Goal: Find specific page/section: Find specific page/section

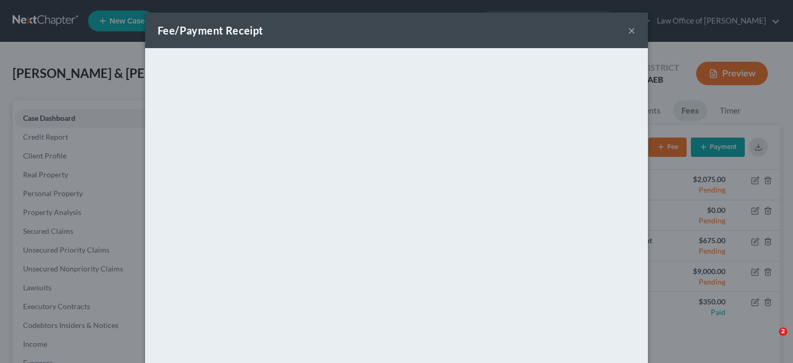
select select "0"
click at [628, 29] on button "×" at bounding box center [631, 30] width 7 height 13
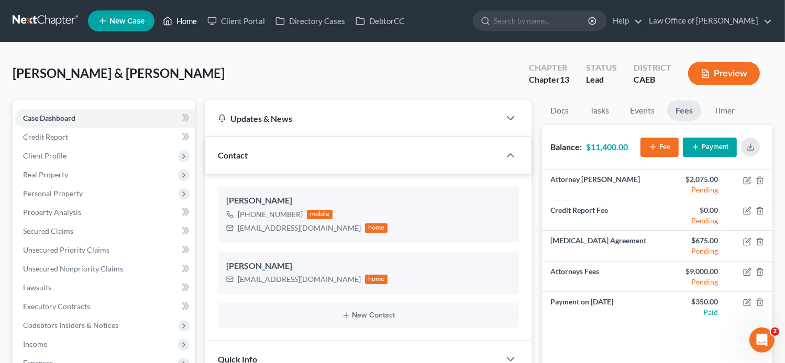
click at [187, 17] on link "Home" at bounding box center [180, 21] width 45 height 19
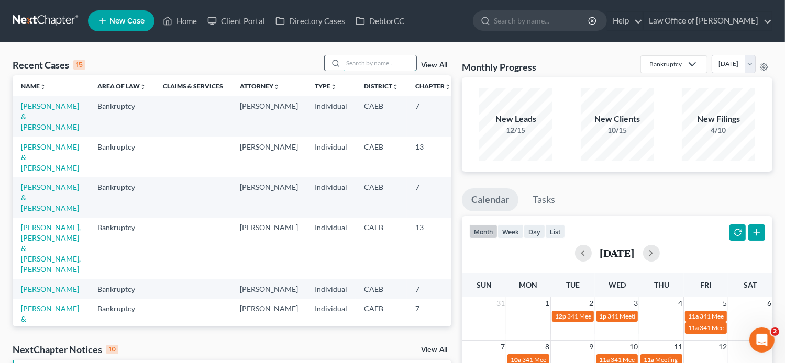
click at [348, 61] on input "search" at bounding box center [379, 63] width 73 height 15
paste input "[PERSON_NAME]-"
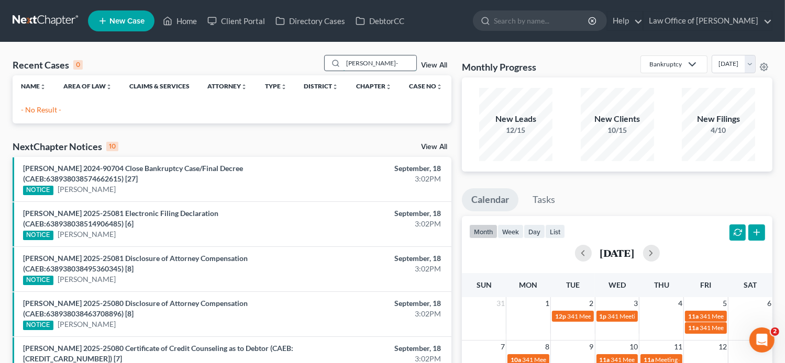
click at [405, 65] on input "[PERSON_NAME]-" at bounding box center [379, 63] width 73 height 15
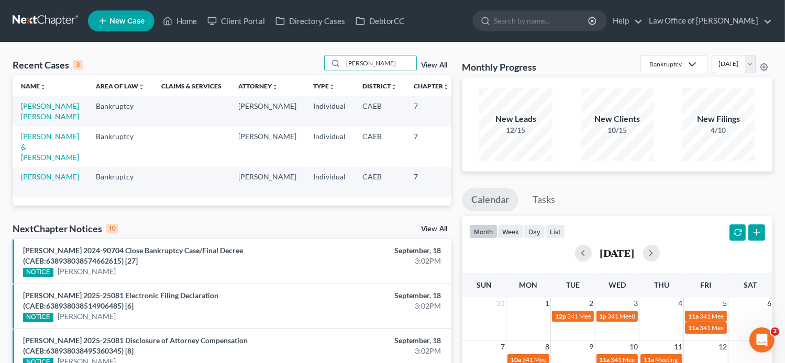
drag, startPoint x: 333, startPoint y: 67, endPoint x: 286, endPoint y: 67, distance: 47.1
click at [286, 67] on div "Recent Cases 3 [PERSON_NAME] View All" at bounding box center [232, 65] width 439 height 20
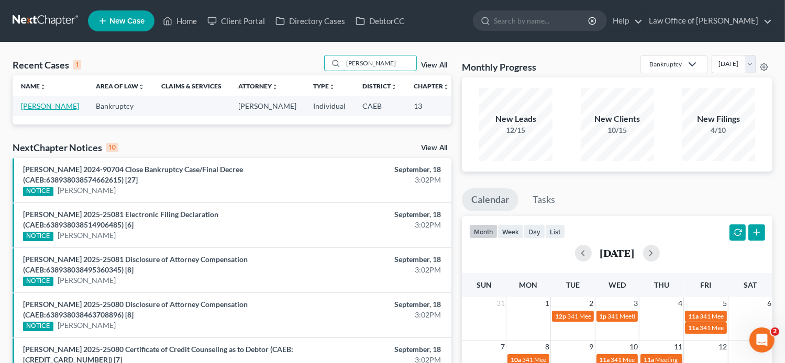
type input "[PERSON_NAME]"
click at [31, 110] on link "[PERSON_NAME]" at bounding box center [50, 106] width 58 height 9
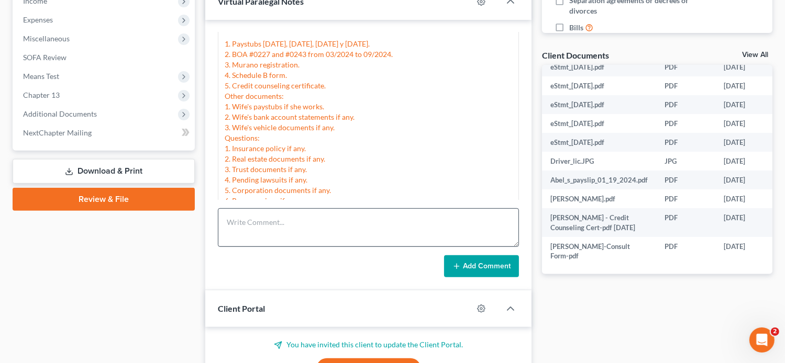
scroll to position [278, 0]
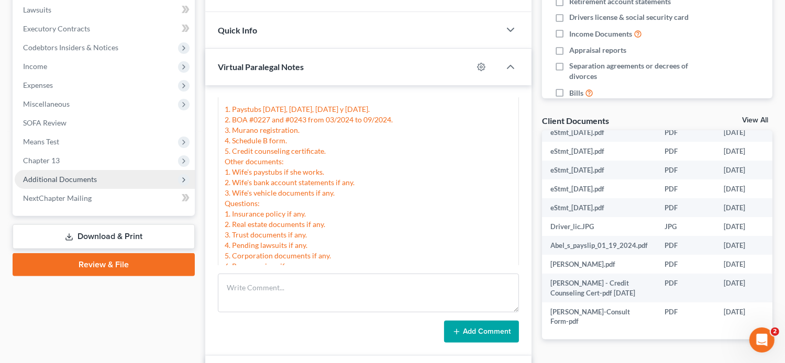
click at [90, 182] on span "Additional Documents" at bounding box center [60, 179] width 74 height 9
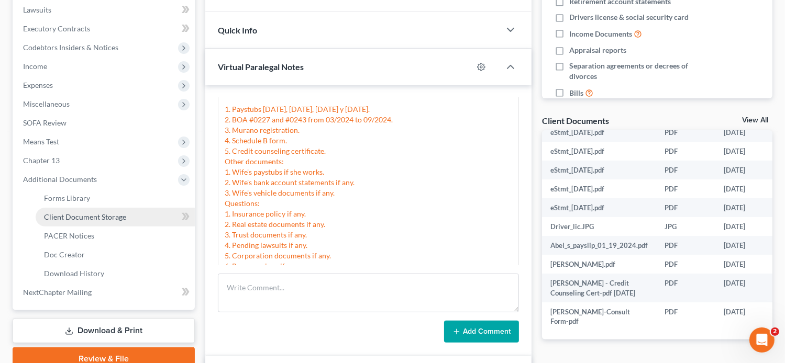
click at [130, 217] on link "Client Document Storage" at bounding box center [115, 217] width 159 height 19
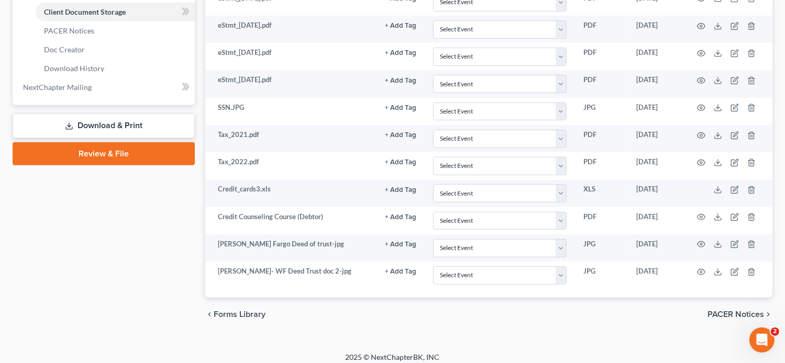
scroll to position [485, 0]
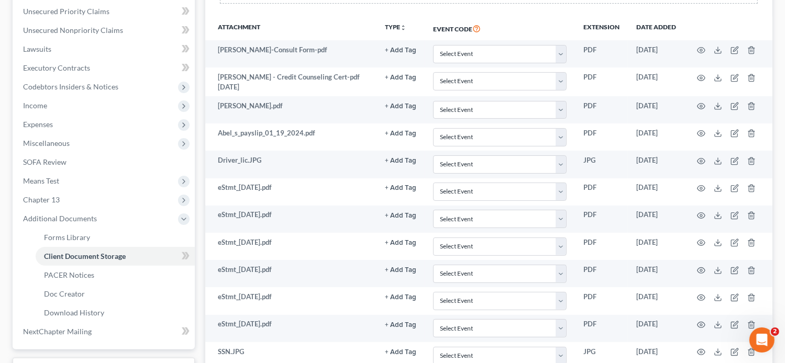
scroll to position [0, 0]
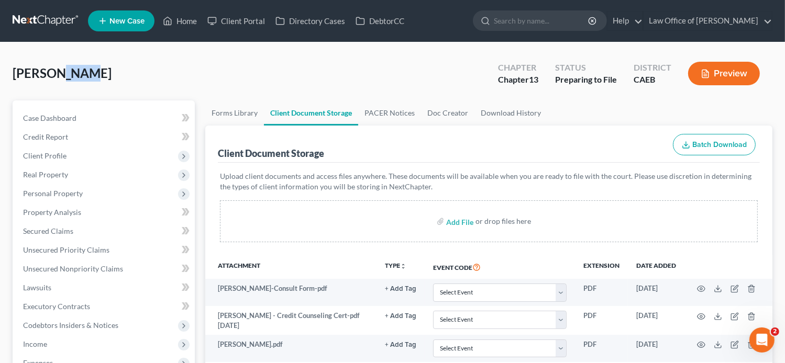
drag, startPoint x: 70, startPoint y: 75, endPoint x: 43, endPoint y: 74, distance: 27.3
click at [43, 74] on div "[PERSON_NAME] Upgraded Chapter Chapter 13 Status Preparing to File District CAE…" at bounding box center [393, 78] width 760 height 46
copy span "[PERSON_NAME]"
click at [472, 174] on p "Upload client documents and access files anywhere. These documents will be avai…" at bounding box center [489, 181] width 538 height 21
click at [75, 121] on link "Case Dashboard" at bounding box center [105, 118] width 180 height 19
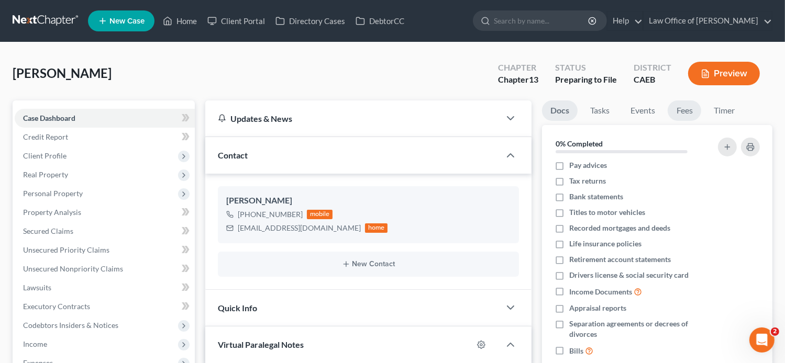
click at [684, 112] on link "Fees" at bounding box center [685, 111] width 34 height 20
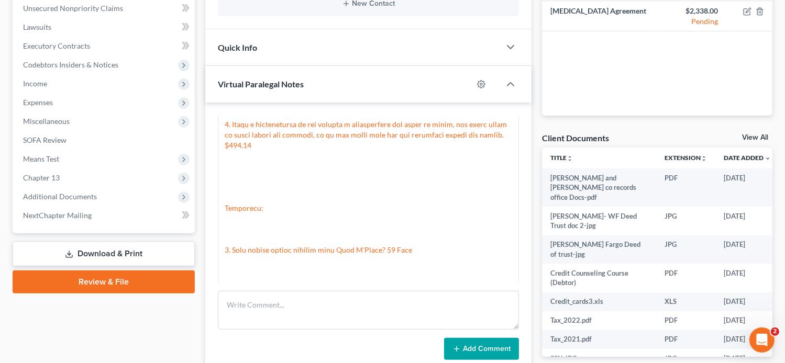
scroll to position [264, 0]
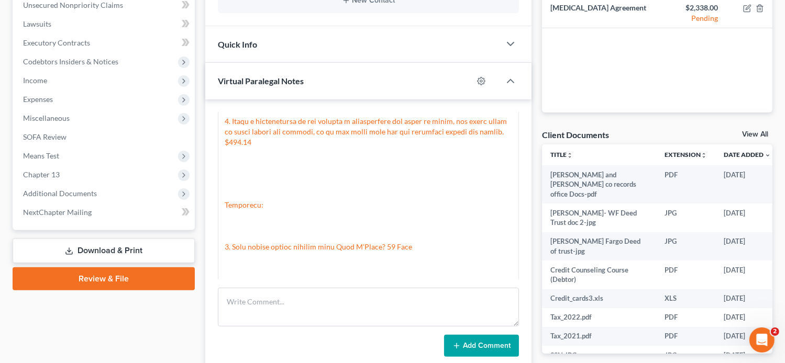
click at [535, 63] on div "Updates & News × Electronic Filing Available! Cases in the Eastern District of …" at bounding box center [368, 306] width 337 height 938
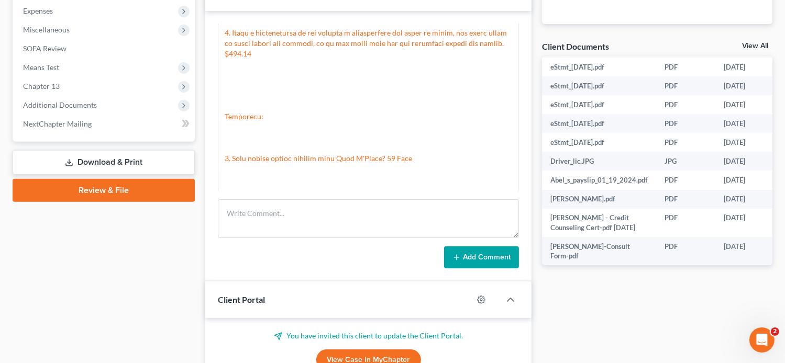
scroll to position [353, 0]
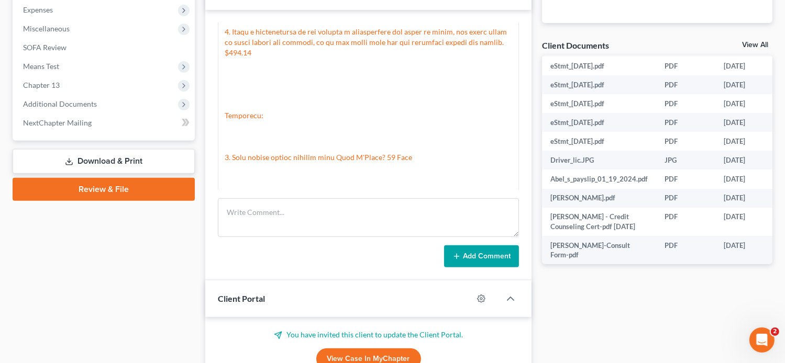
click at [533, 65] on div "Updates & News × Electronic Filing Available! Cases in the Eastern District of …" at bounding box center [368, 216] width 337 height 938
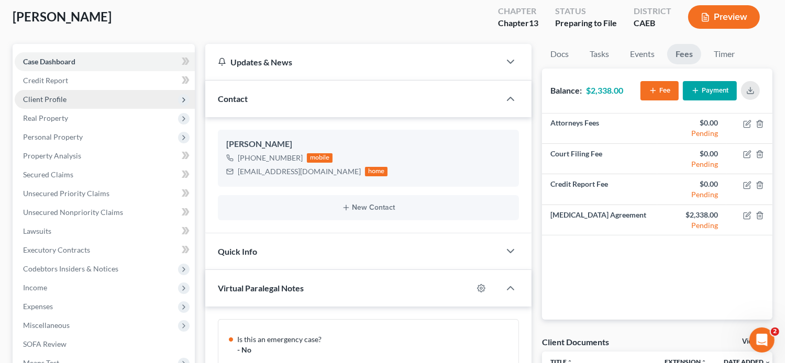
scroll to position [0, 0]
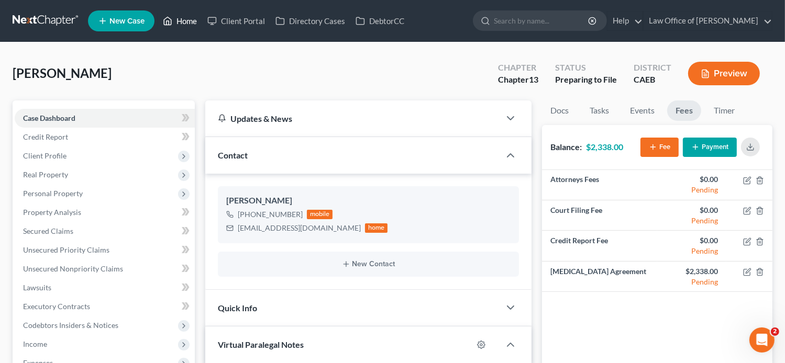
click at [189, 21] on link "Home" at bounding box center [180, 21] width 45 height 19
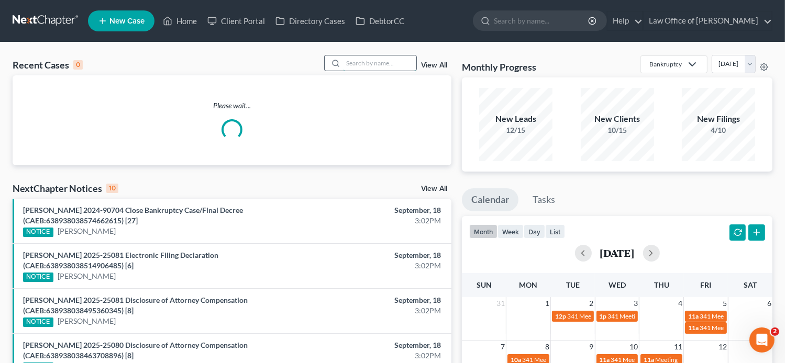
click at [356, 61] on input "search" at bounding box center [379, 63] width 73 height 15
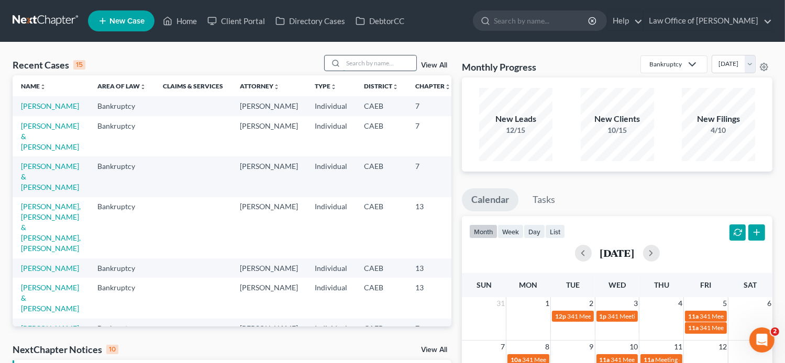
paste input "[PERSON_NAME]-"
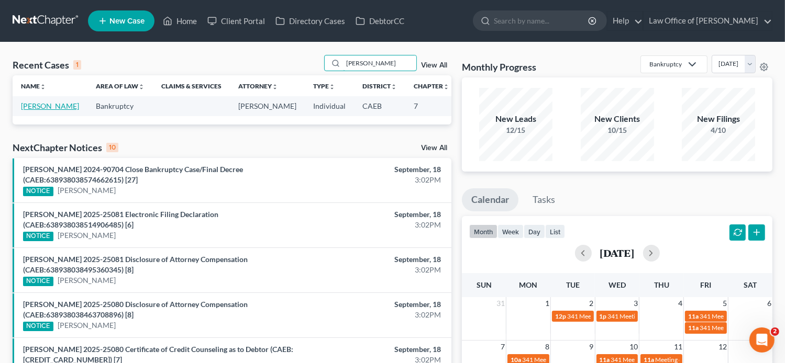
type input "[PERSON_NAME]"
click at [23, 110] on link "[PERSON_NAME]" at bounding box center [50, 106] width 58 height 9
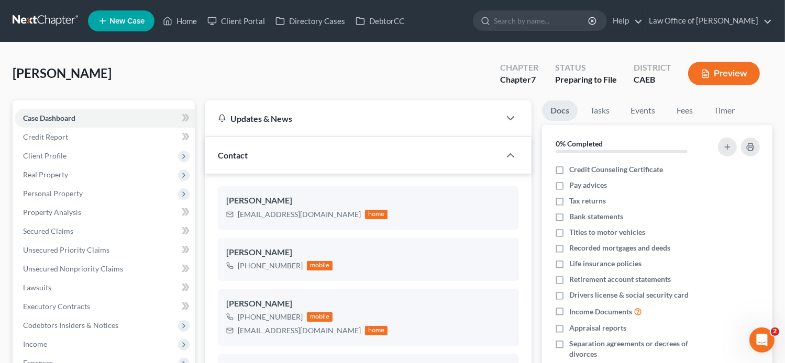
click at [518, 115] on div at bounding box center [515, 118] width 31 height 21
click at [674, 111] on link "Fees" at bounding box center [685, 111] width 34 height 20
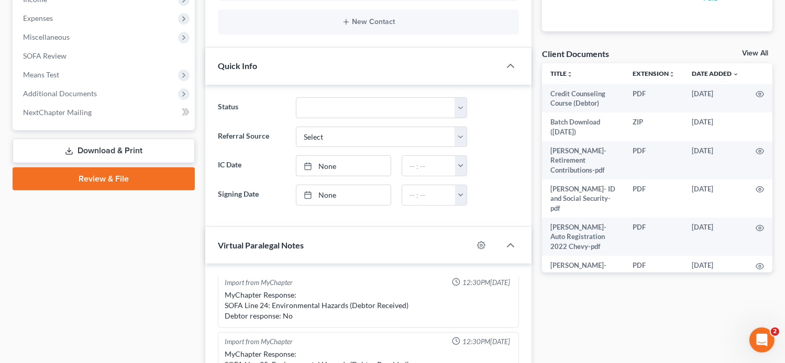
scroll to position [371, 0]
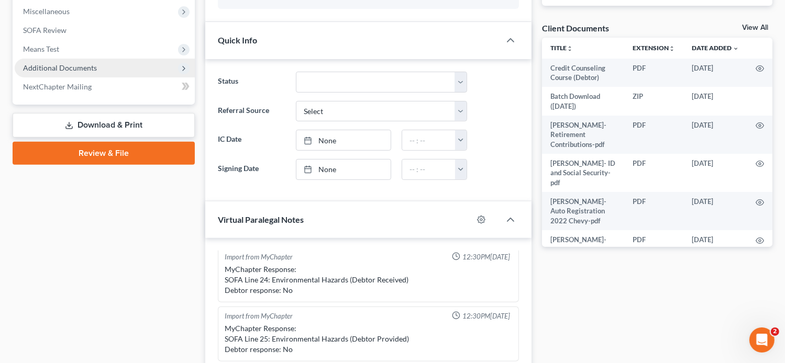
click at [87, 69] on span "Additional Documents" at bounding box center [60, 67] width 74 height 9
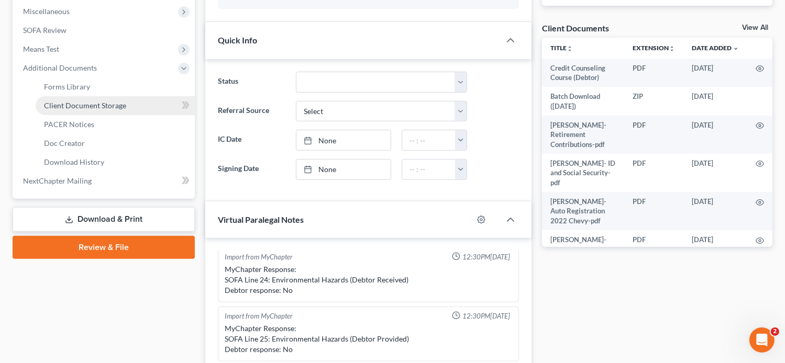
click at [107, 104] on span "Client Document Storage" at bounding box center [85, 105] width 82 height 9
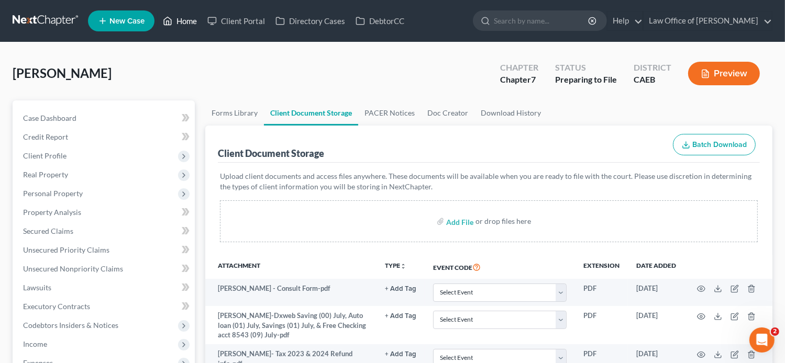
click at [173, 21] on link "Home" at bounding box center [180, 21] width 45 height 19
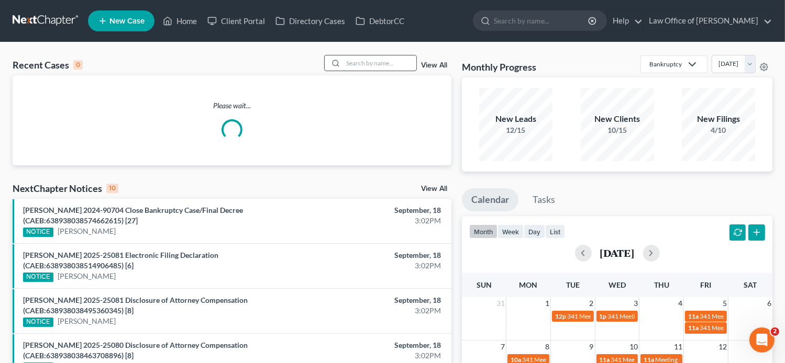
click at [408, 63] on input "search" at bounding box center [379, 63] width 73 height 15
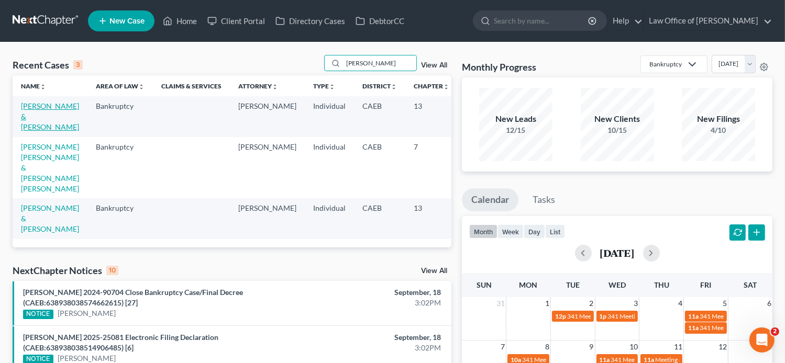
type input "[PERSON_NAME]"
click at [37, 128] on link "[PERSON_NAME] & [PERSON_NAME]" at bounding box center [50, 117] width 58 height 30
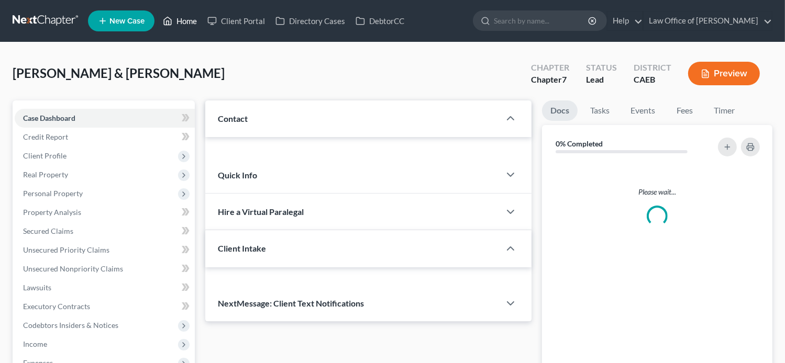
click at [178, 15] on link "Home" at bounding box center [180, 21] width 45 height 19
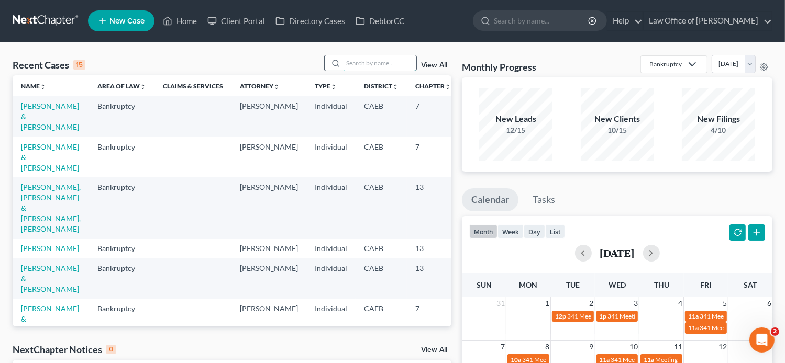
paste input "PATRICIA BAILON"
type input "PATRICIA BAILON"
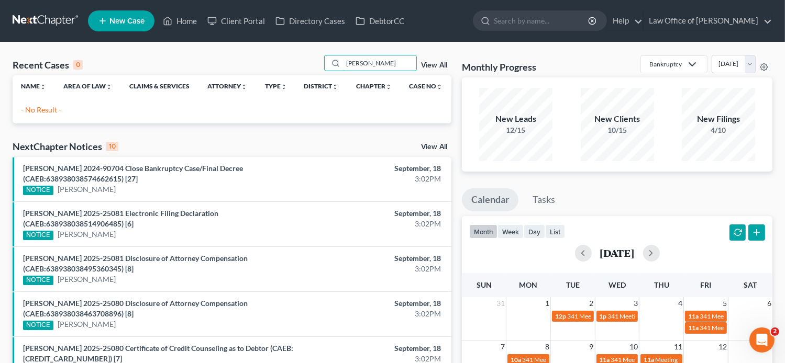
drag, startPoint x: 398, startPoint y: 68, endPoint x: 241, endPoint y: 93, distance: 159.2
click at [241, 93] on div "Recent Cases 0 PATRICIA BAILON View All Name unfold_more expand_more expand_les…" at bounding box center [232, 89] width 439 height 69
